Goal: Use online tool/utility: Utilize a website feature to perform a specific function

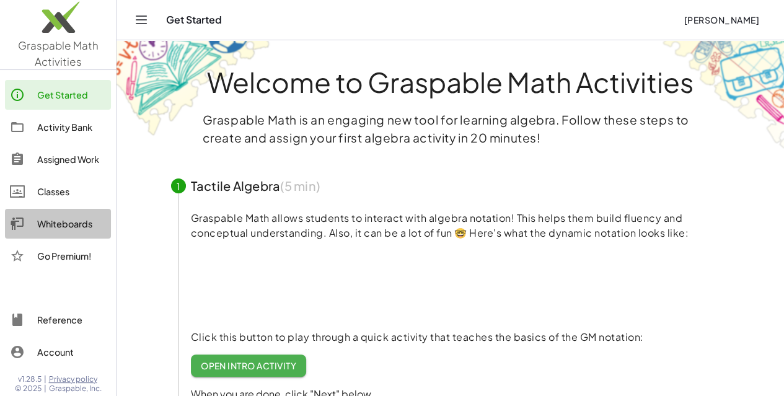
click at [78, 226] on div "Whiteboards" at bounding box center [71, 223] width 69 height 15
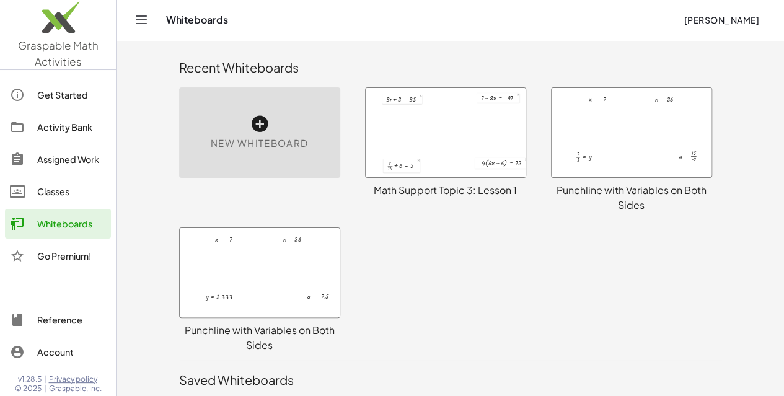
click at [250, 122] on icon at bounding box center [260, 124] width 20 height 20
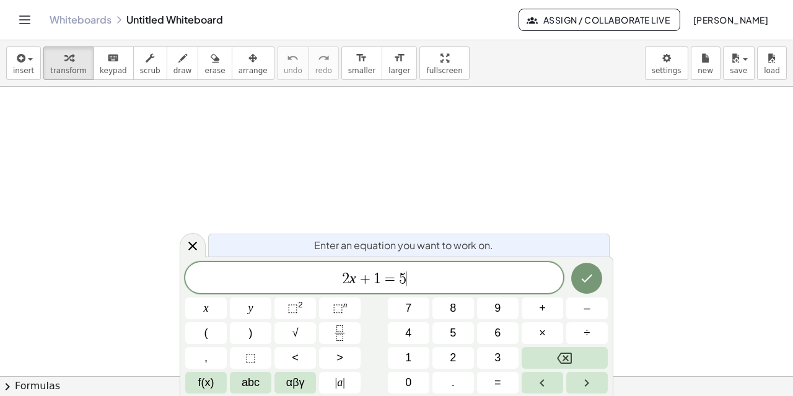
click at [412, 275] on span "2 x + 1 = 5 ​" at bounding box center [374, 278] width 378 height 17
click at [352, 275] on span "2" at bounding box center [349, 279] width 7 height 15
click at [416, 281] on span "4 ​ x + 1 =" at bounding box center [374, 278] width 378 height 17
click at [585, 291] on button "Done" at bounding box center [587, 278] width 31 height 31
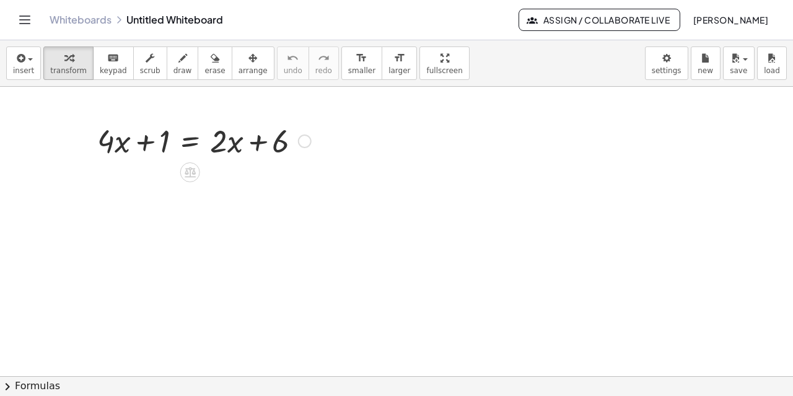
click at [303, 141] on div at bounding box center [305, 142] width 14 height 14
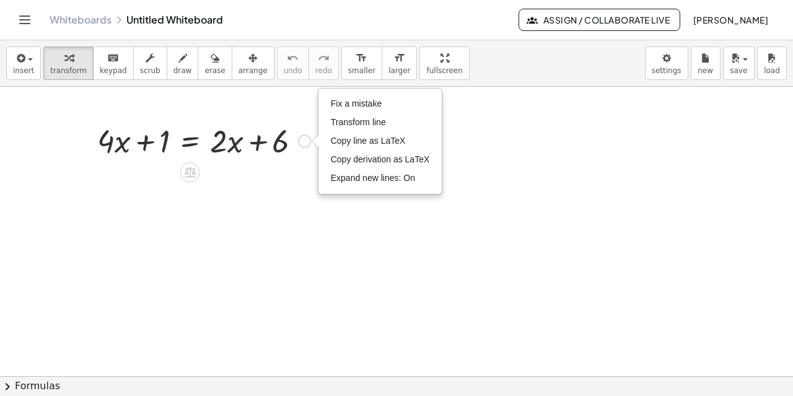
click at [303, 141] on div "Fix a mistake Transform line Copy line as LaTeX Copy derivation as LaTeX Expand…" at bounding box center [305, 142] width 14 height 14
click at [345, 179] on span "Expand new lines: On" at bounding box center [373, 178] width 84 height 10
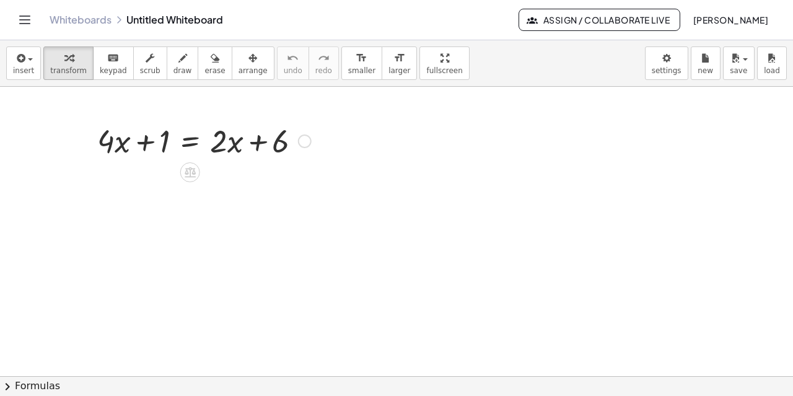
click at [306, 139] on div "Fix a mistake Transform line Copy line as LaTeX Copy derivation as LaTeX Expand…" at bounding box center [305, 142] width 14 height 14
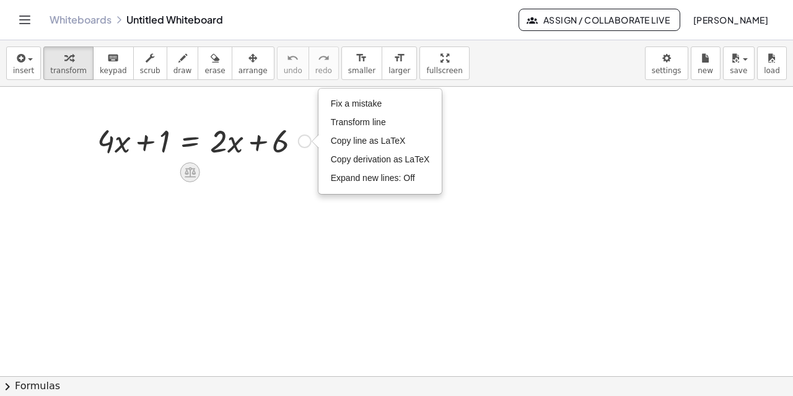
click at [181, 169] on div at bounding box center [190, 172] width 20 height 20
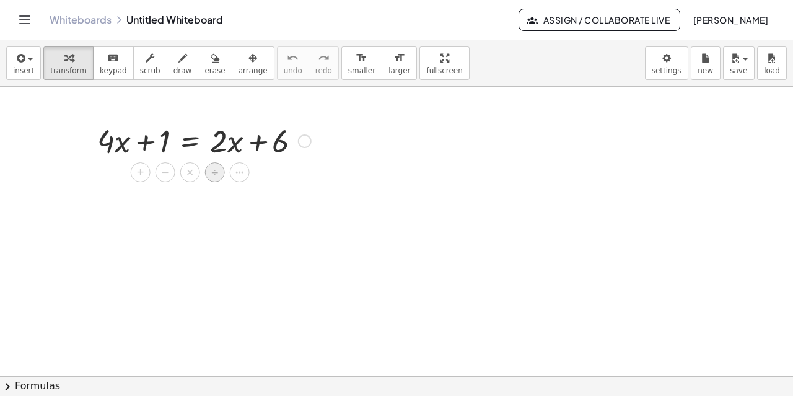
click at [212, 175] on span "÷" at bounding box center [214, 173] width 7 height 18
click at [183, 138] on div at bounding box center [204, 140] width 226 height 42
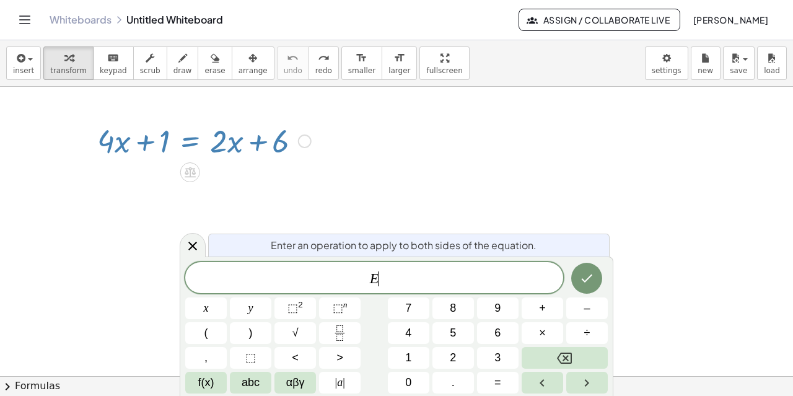
click at [183, 138] on div at bounding box center [204, 140] width 226 height 42
click at [157, 146] on div at bounding box center [204, 140] width 226 height 42
click at [193, 241] on icon at bounding box center [192, 245] width 15 height 15
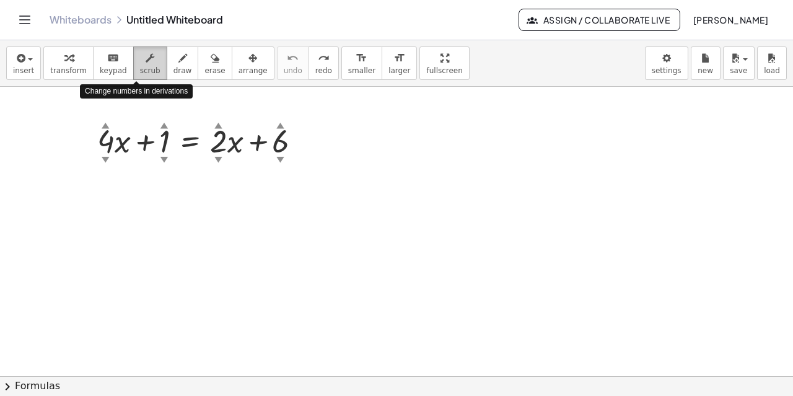
click at [146, 63] on icon "button" at bounding box center [150, 58] width 9 height 15
click at [164, 156] on div "▼" at bounding box center [165, 159] width 8 height 11
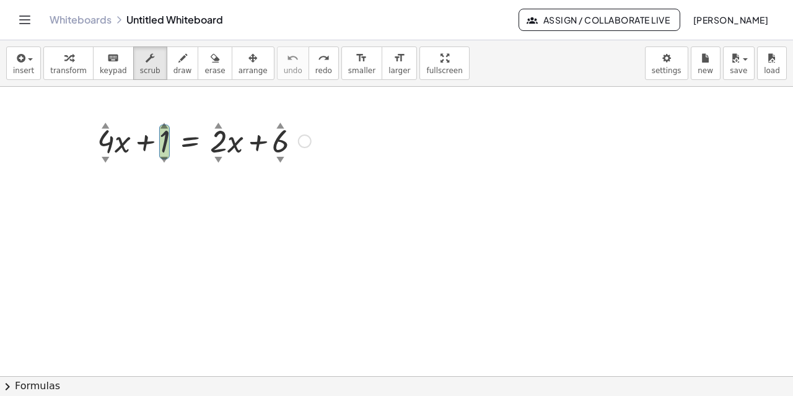
click at [164, 156] on div "▼" at bounding box center [165, 159] width 8 height 11
drag, startPoint x: 164, startPoint y: 156, endPoint x: 136, endPoint y: 176, distance: 34.2
click at [136, 176] on div "+ · 4 ▲ ▼ · x + 0.8 ▲ ▼ = + · 2 ▲ ▼ · x + 6 ▲ ▼" at bounding box center [396, 377] width 793 height 581
